Goal: Information Seeking & Learning: Learn about a topic

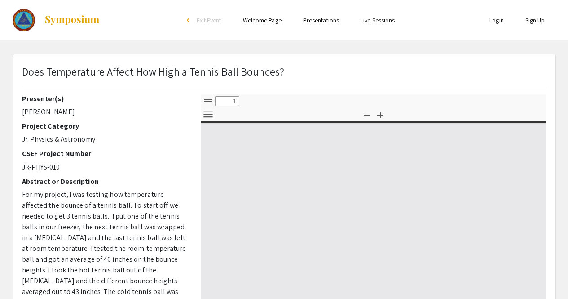
select select "custom"
type input "0"
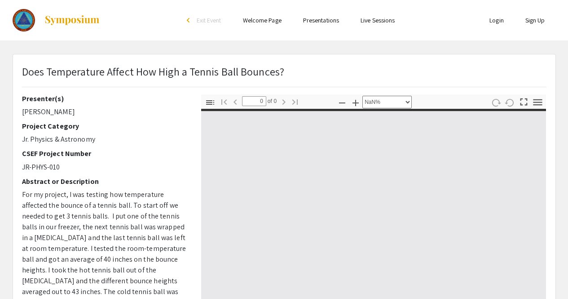
select select "auto"
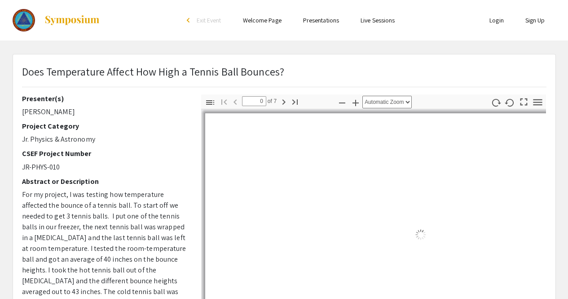
type input "1"
select select "auto"
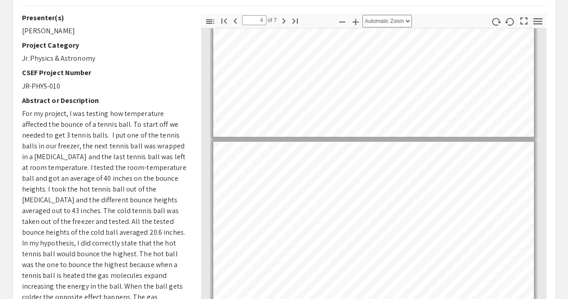
scroll to position [446, 0]
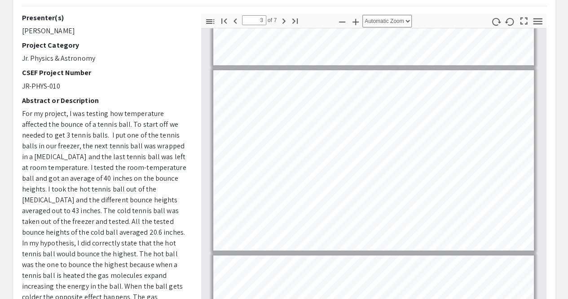
click at [332, 218] on html "Skip navigation arrow_back_ios Exit Event Welcome Page Presentations Live Sessi…" at bounding box center [284, 68] width 568 height 299
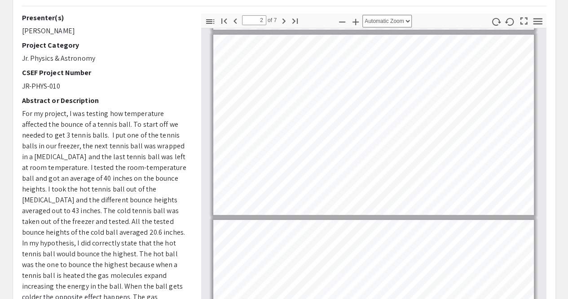
scroll to position [155, 0]
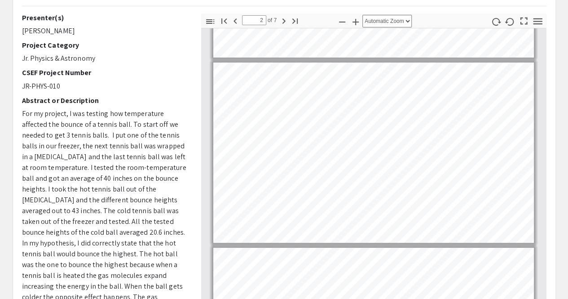
click at [354, 218] on html "Skip navigation arrow_back_ios Exit Event Welcome Page Presentations Live Sessi…" at bounding box center [284, 68] width 568 height 299
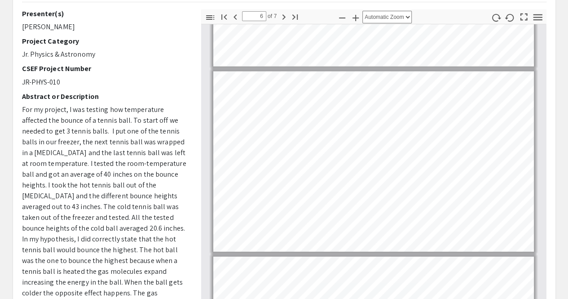
scroll to position [894, 0]
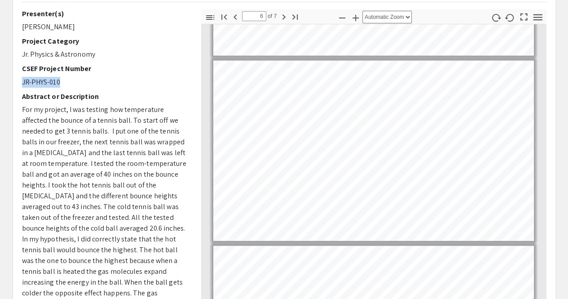
drag, startPoint x: 22, startPoint y: 83, endPoint x: 62, endPoint y: 83, distance: 40.4
click at [62, 83] on p "JR-PHYS-010" at bounding box center [105, 82] width 166 height 11
copy p "JR-PHYS-010"
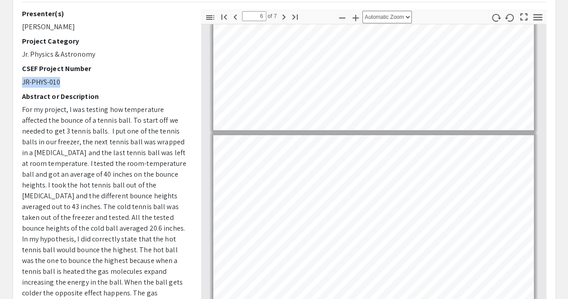
scroll to position [998, 0]
type input "7"
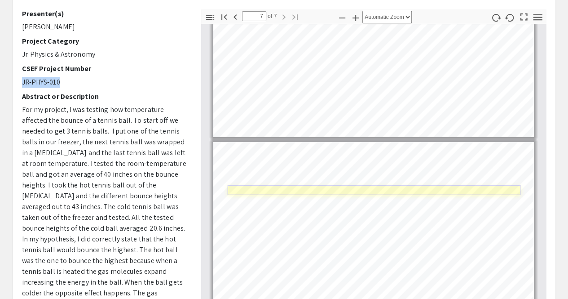
click at [375, 189] on link "Page 7" at bounding box center [374, 190] width 293 height 10
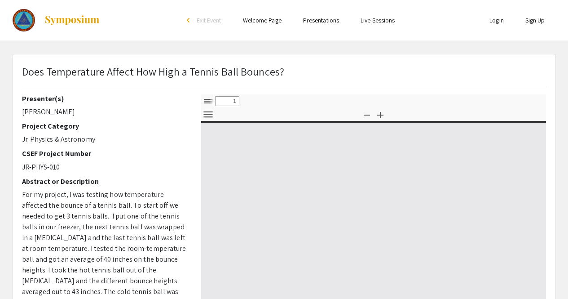
select select "custom"
type input "0"
select select "custom"
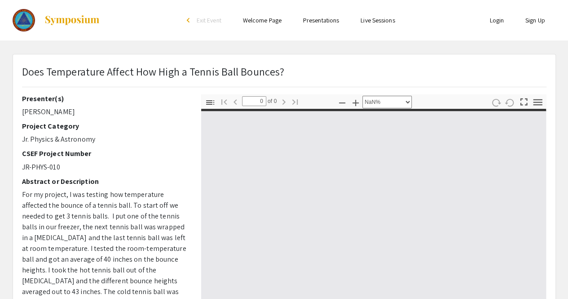
type textarea "PDF.js v2.12.554 (build: ba9a4348a) Message: Unexpected server response (400) w…"
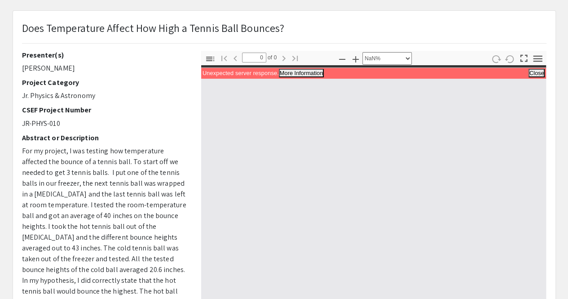
scroll to position [44, 0]
click at [298, 71] on button "More Information" at bounding box center [301, 72] width 44 height 8
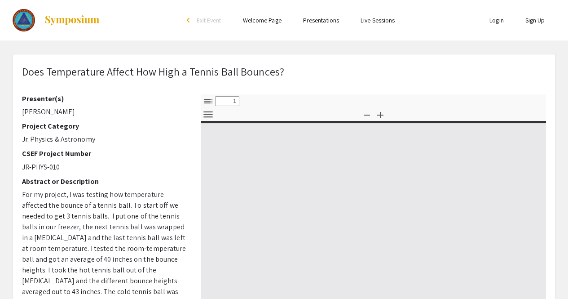
select select "custom"
type input "0"
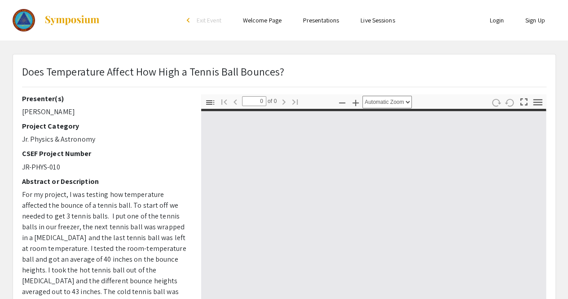
select select "custom"
type input "1"
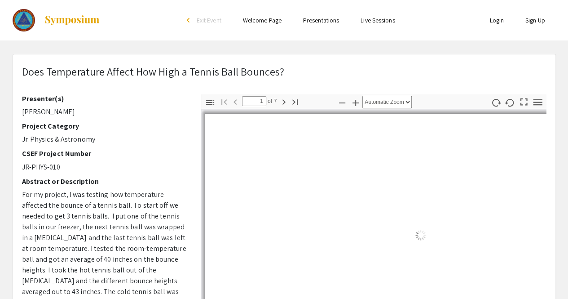
select select "auto"
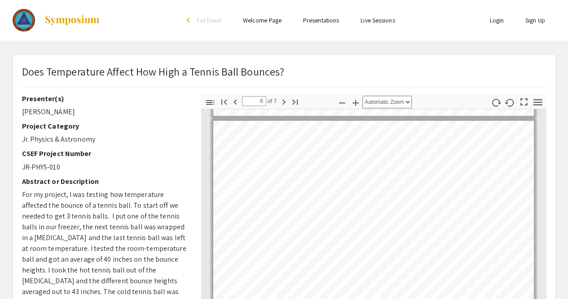
scroll to position [933, 0]
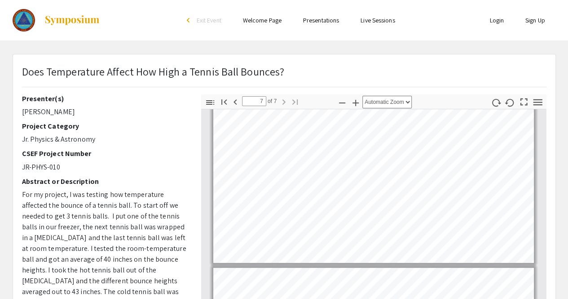
type input "6"
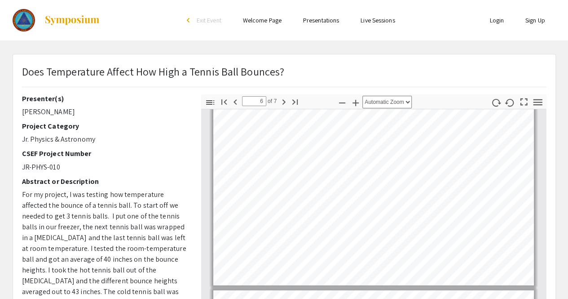
scroll to position [934, 0]
